Goal: Check status: Check status

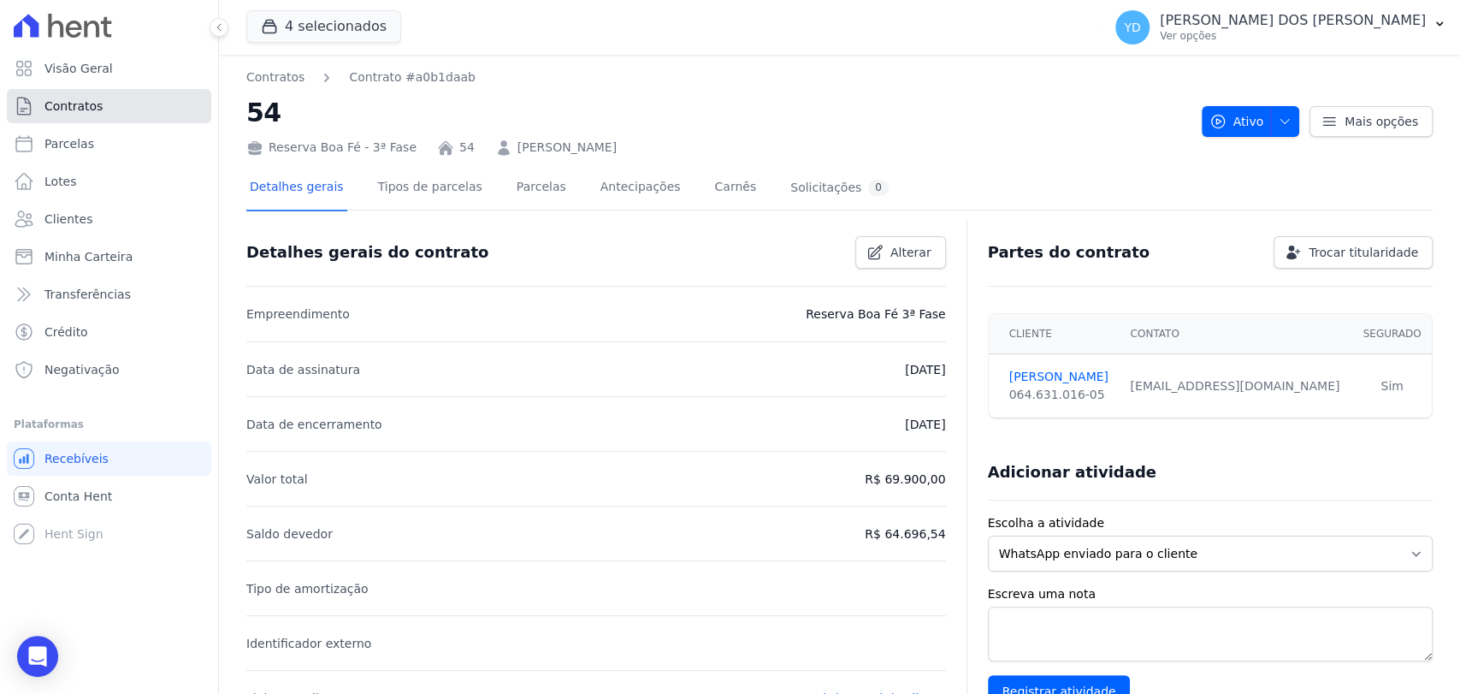
scroll to position [566, 0]
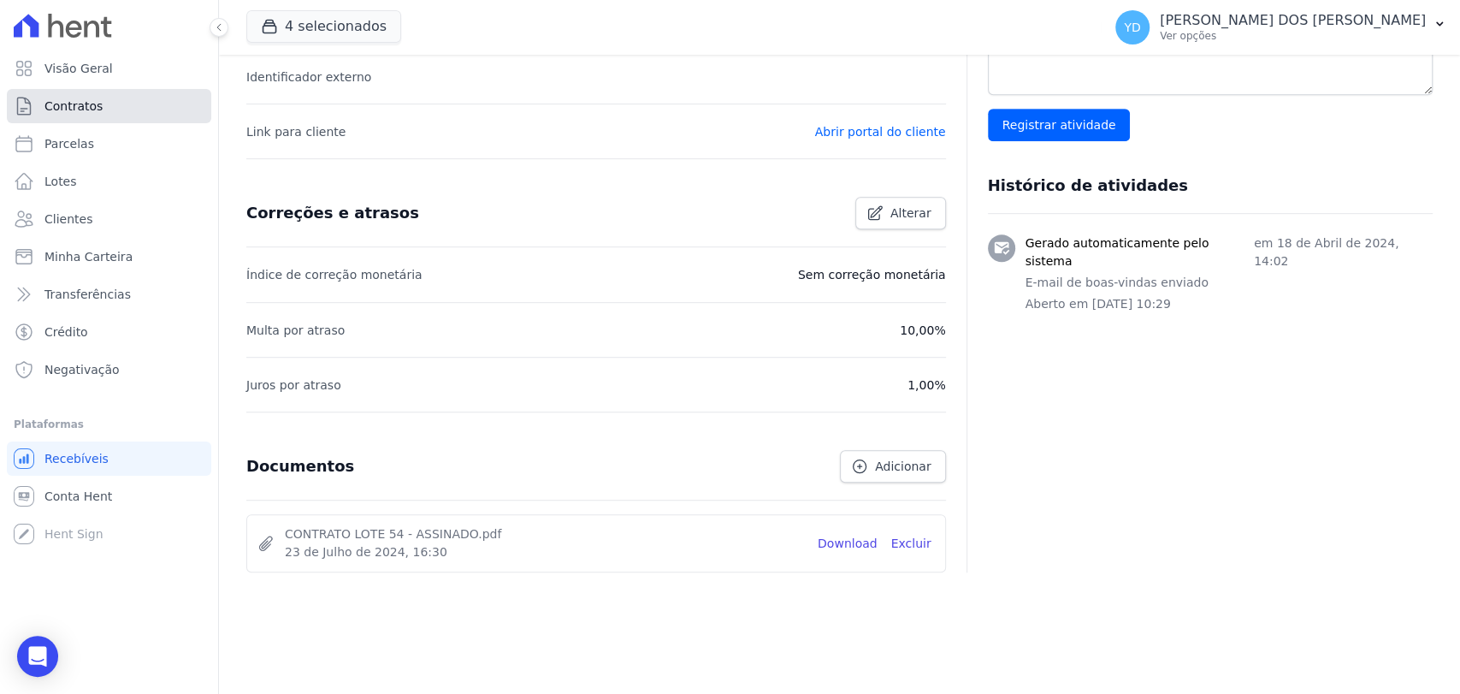
drag, startPoint x: 0, startPoint y: 0, endPoint x: 98, endPoint y: 113, distance: 149.2
click at [98, 113] on link "Contratos" at bounding box center [109, 106] width 204 height 34
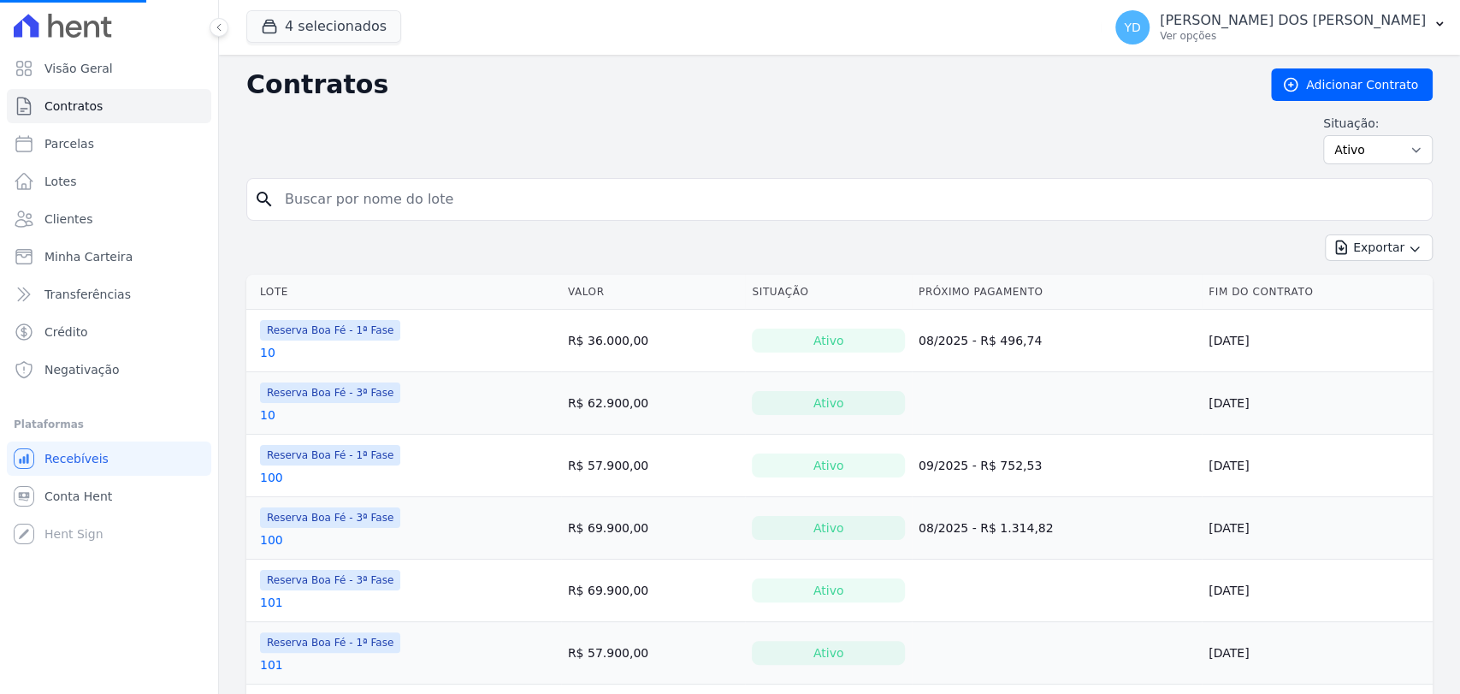
click at [376, 193] on input "search" at bounding box center [850, 199] width 1150 height 34
type input "45"
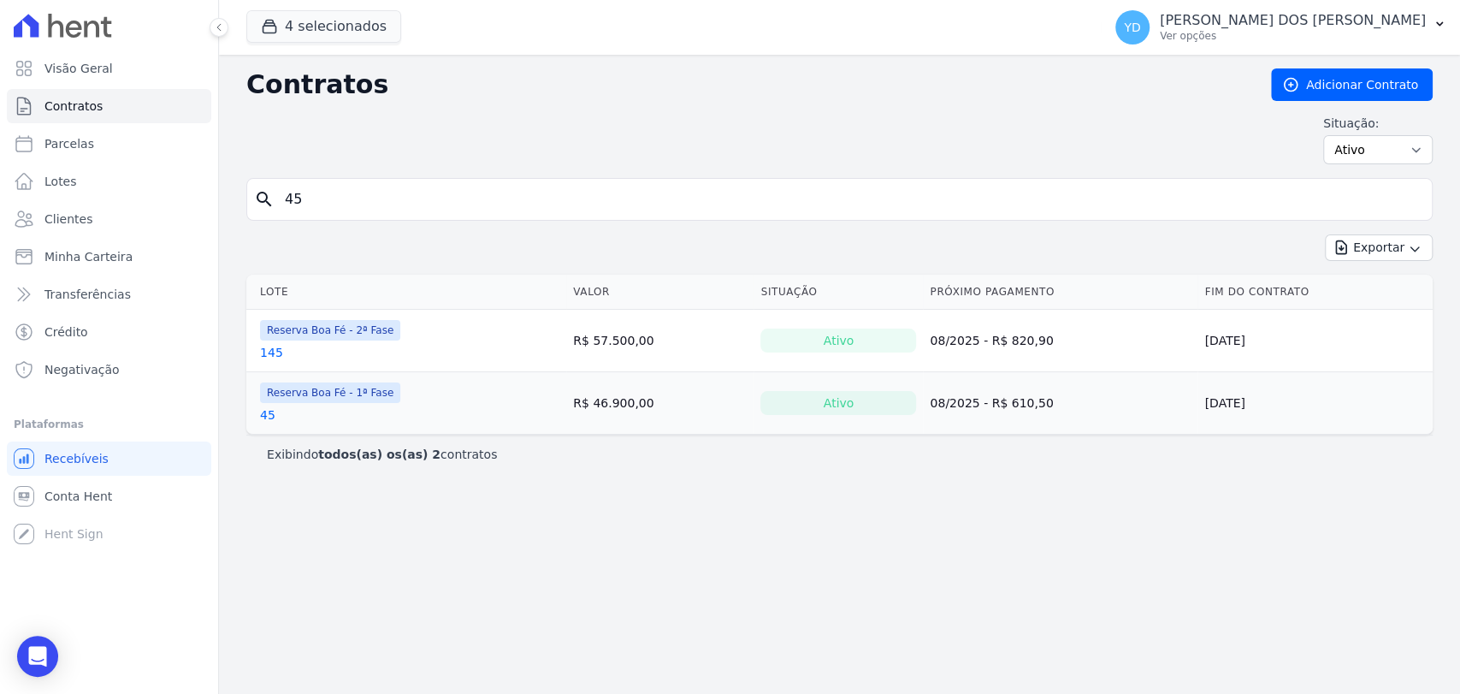
click at [329, 205] on input "45" at bounding box center [850, 199] width 1150 height 34
type input "46"
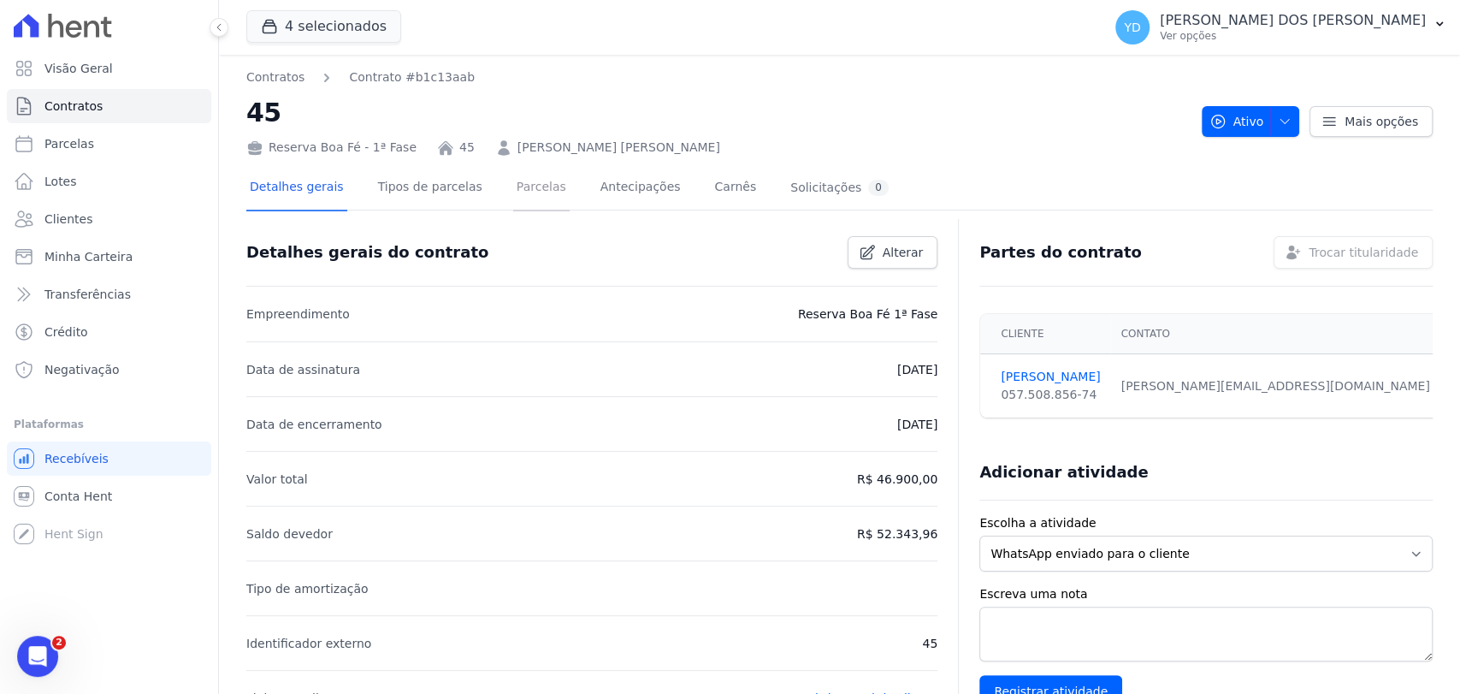
drag, startPoint x: 529, startPoint y: 191, endPoint x: 677, endPoint y: 42, distance: 209.9
click at [529, 191] on link "Parcelas" at bounding box center [541, 188] width 56 height 45
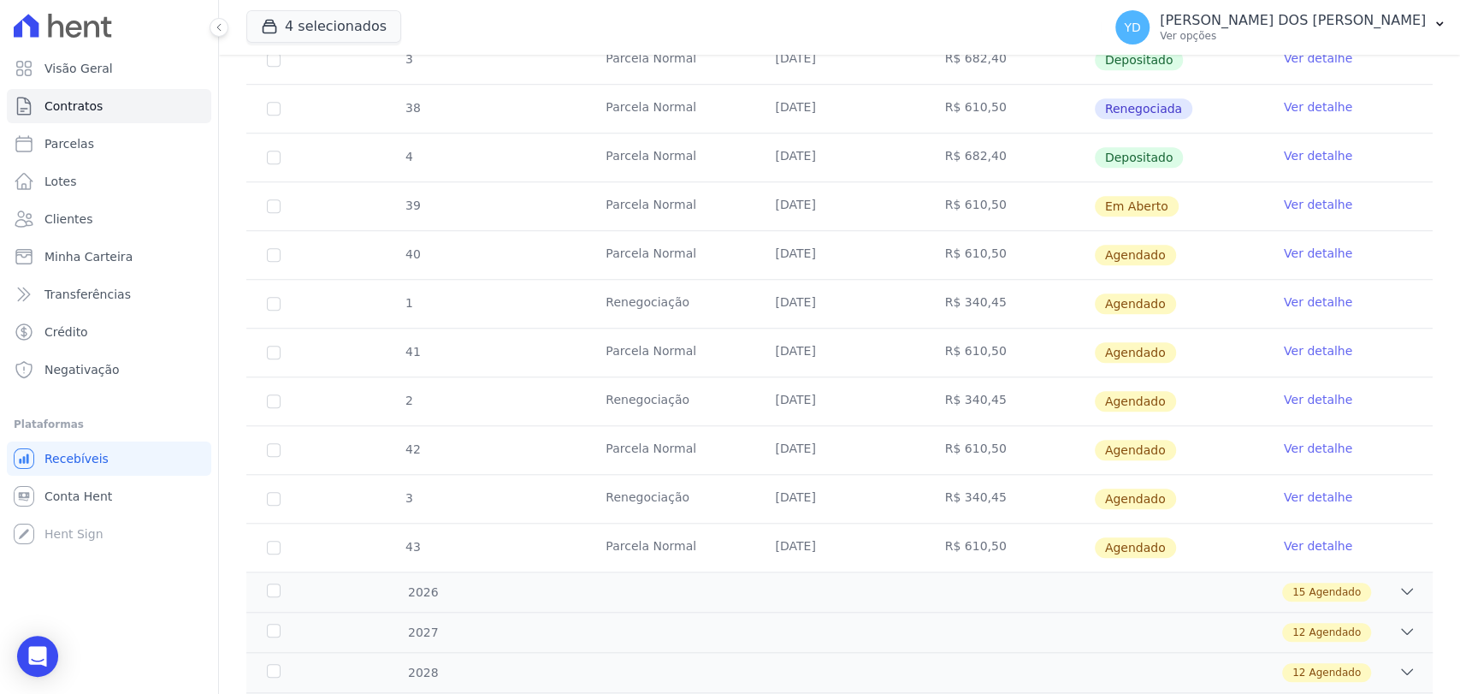
scroll to position [855, 0]
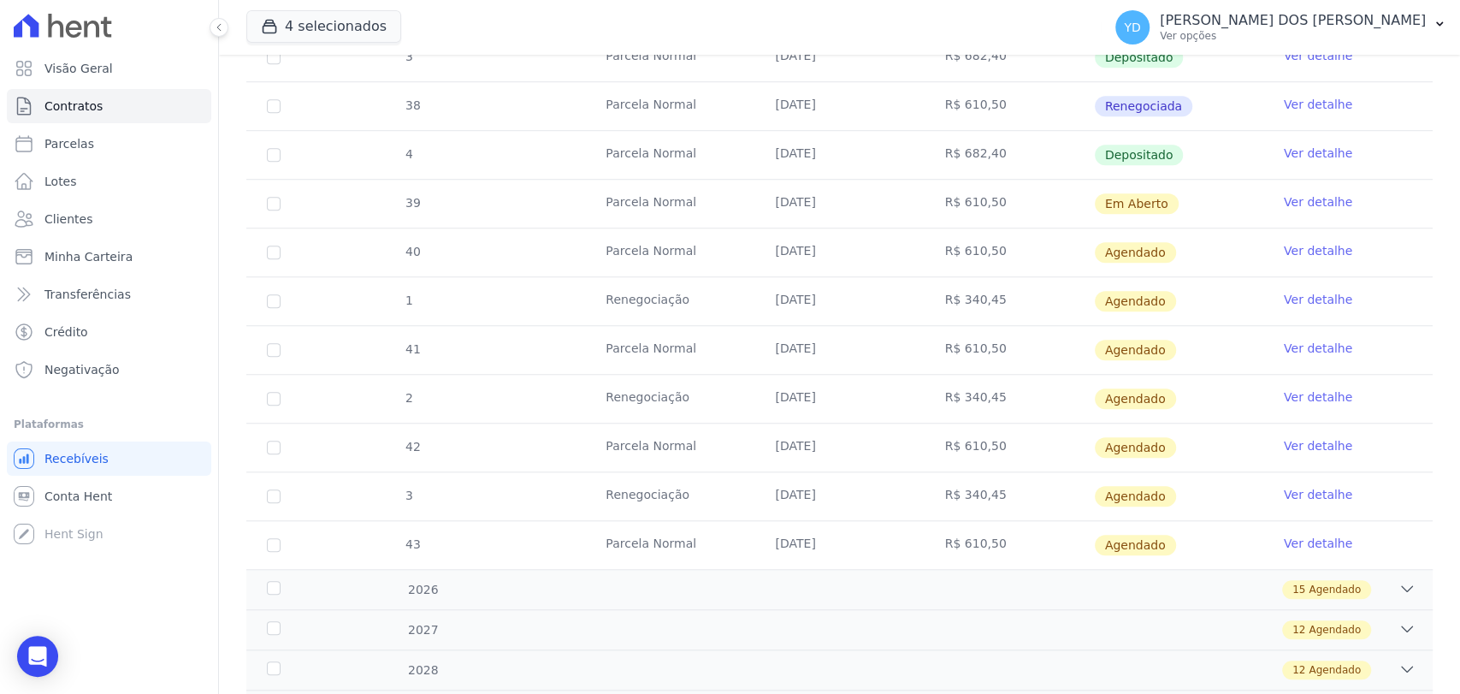
click at [1320, 198] on link "Ver detalhe" at bounding box center [1318, 201] width 68 height 17
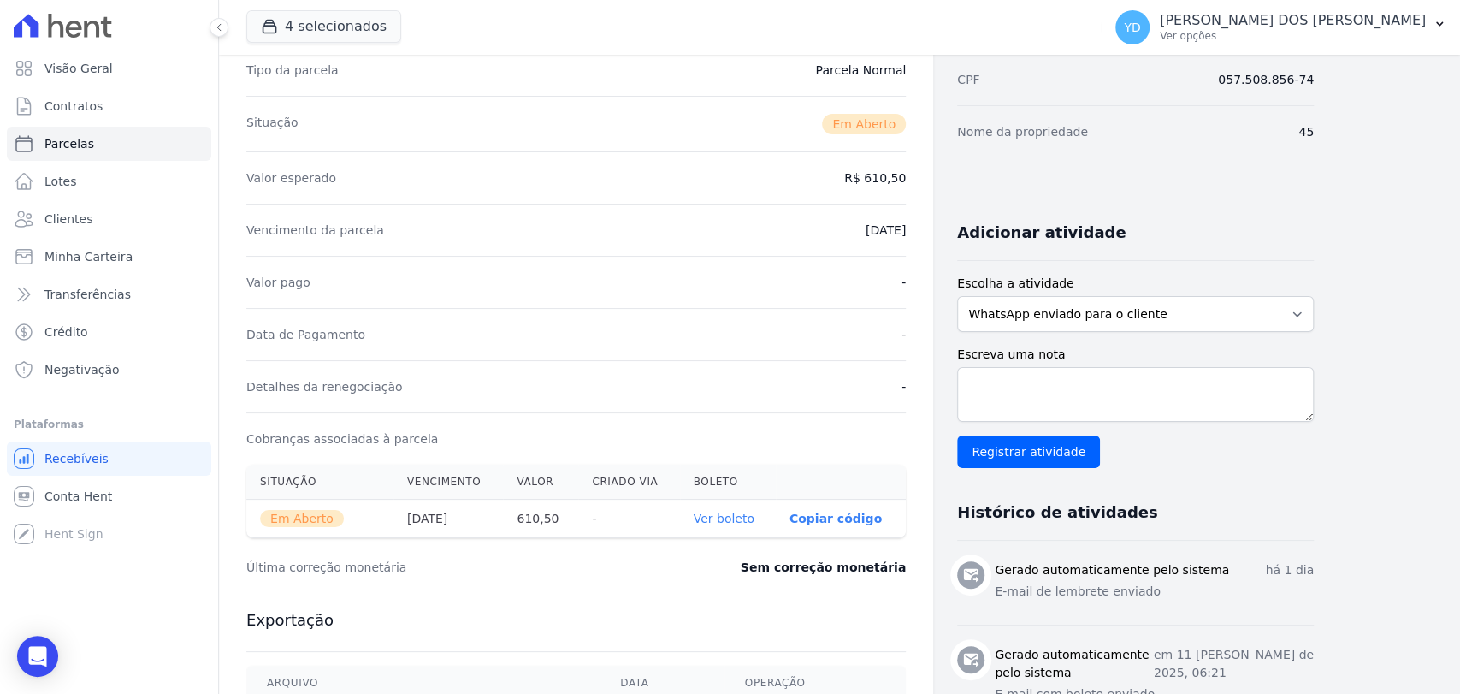
scroll to position [285, 0]
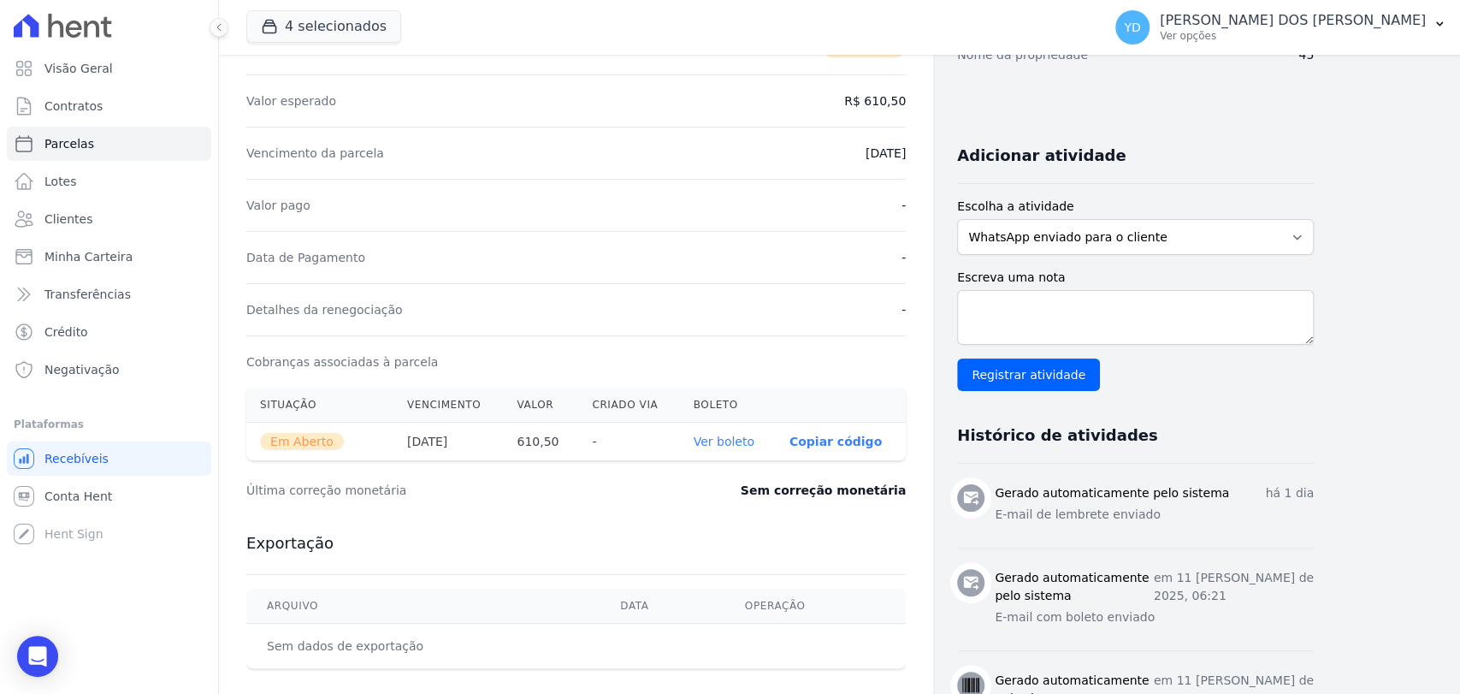
click at [725, 442] on link "Ver boleto" at bounding box center [724, 442] width 61 height 14
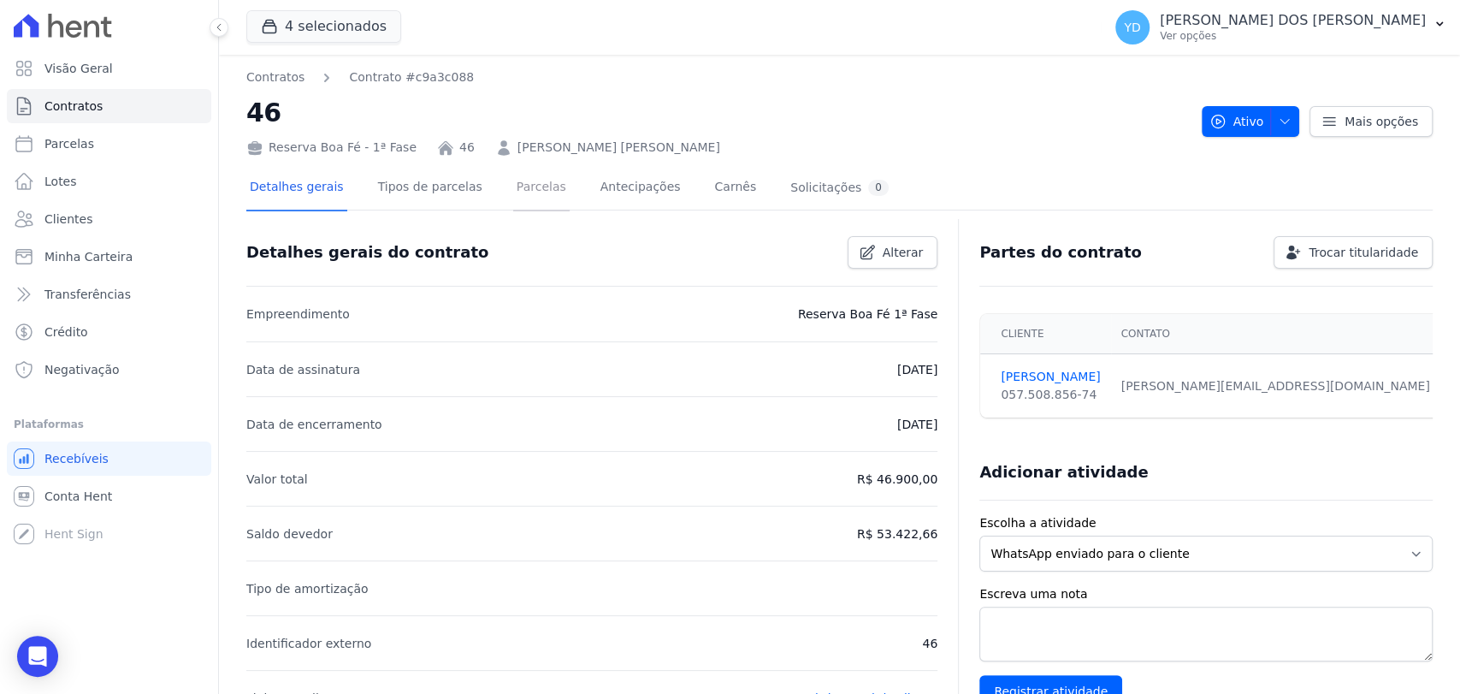
click at [517, 170] on link "Parcelas" at bounding box center [541, 188] width 56 height 45
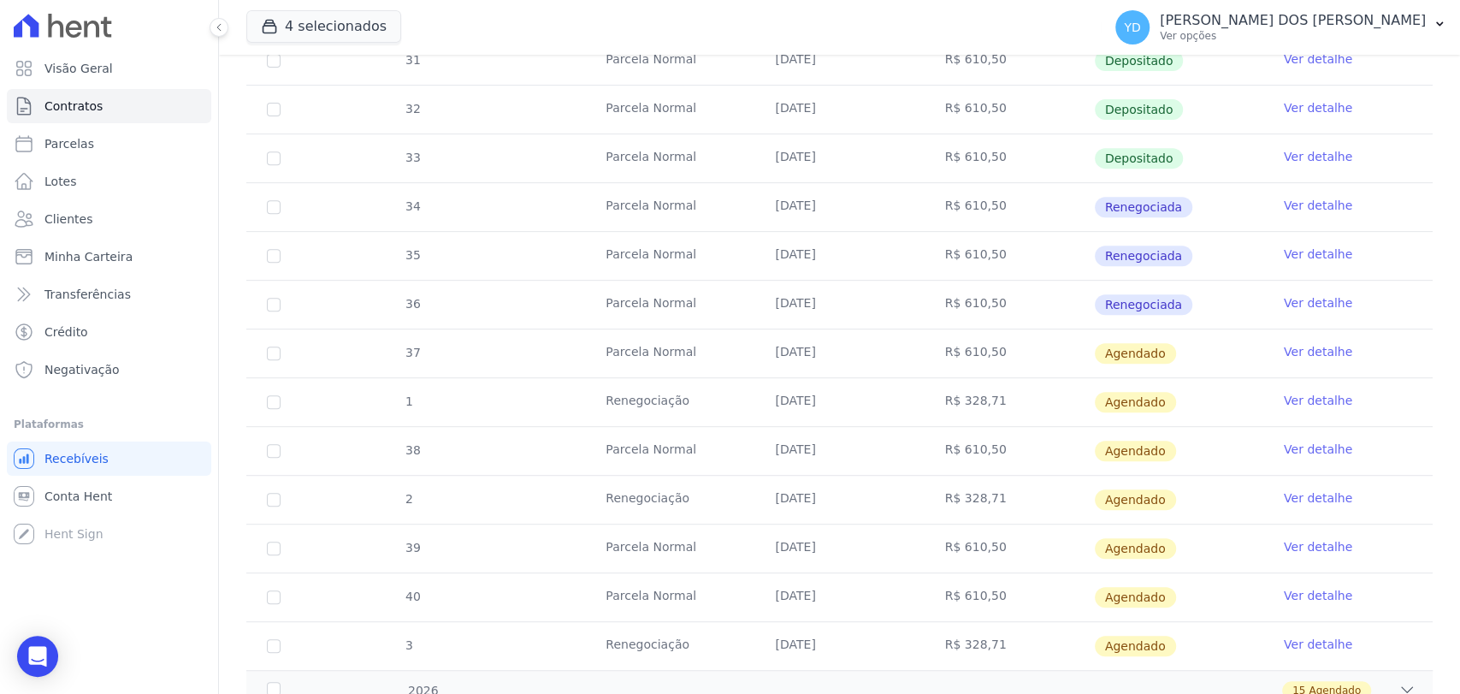
scroll to position [475, 0]
